Goal: Task Accomplishment & Management: Use online tool/utility

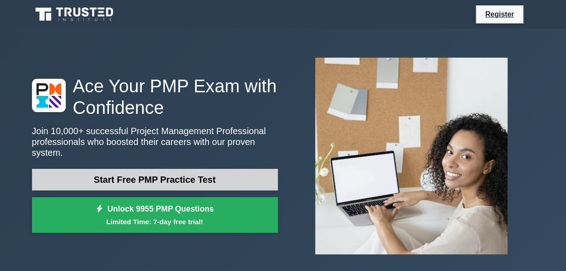
click at [174, 169] on link "Start Free PMP Practice Test" at bounding box center [155, 180] width 246 height 22
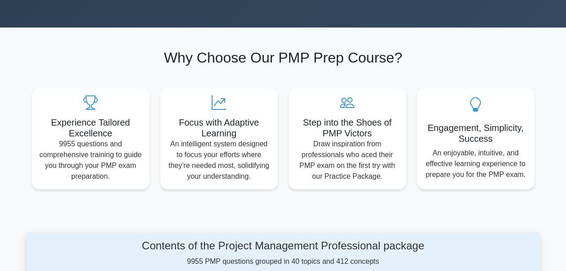
scroll to position [270, 0]
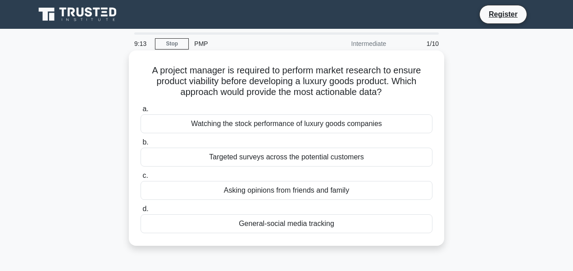
click at [370, 121] on div "Watching the stock performance of luxury goods companies" at bounding box center [287, 123] width 292 height 19
click at [141, 112] on input "a. Watching the stock performance of luxury goods companies" at bounding box center [141, 109] width 0 height 6
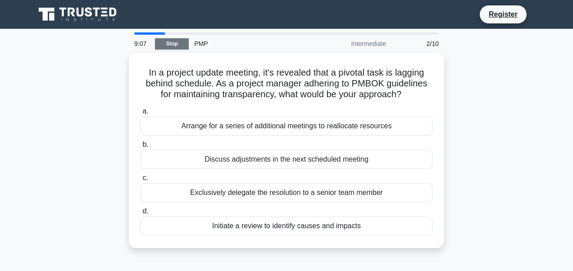
drag, startPoint x: 183, startPoint y: 40, endPoint x: 188, endPoint y: 42, distance: 4.9
click at [183, 40] on link "Stop" at bounding box center [172, 43] width 34 height 11
